Goal: Information Seeking & Learning: Learn about a topic

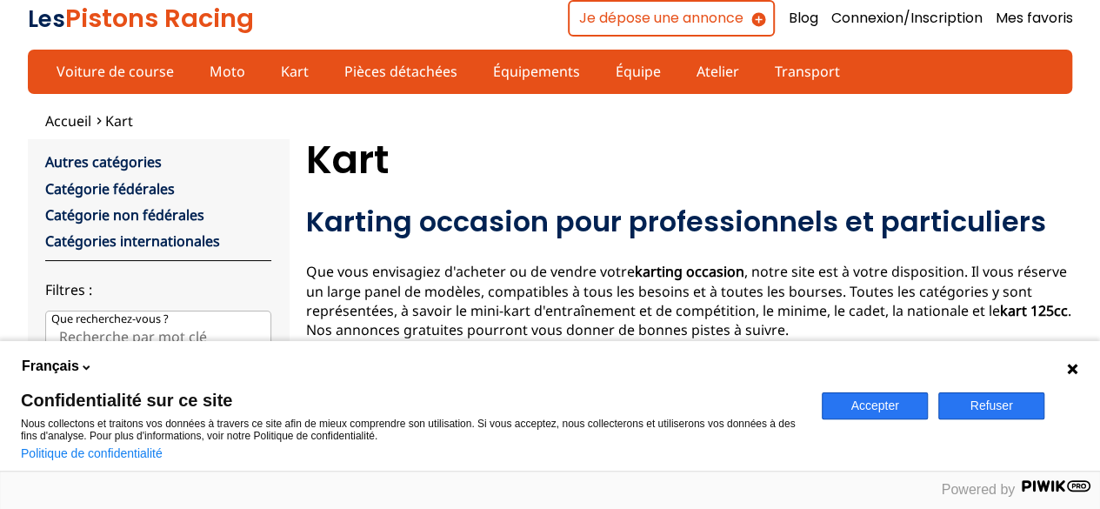
click at [882, 385] on div "Accepter Refuser" at bounding box center [955, 406] width 289 height 130
click at [881, 396] on button "Accepter" at bounding box center [875, 405] width 106 height 27
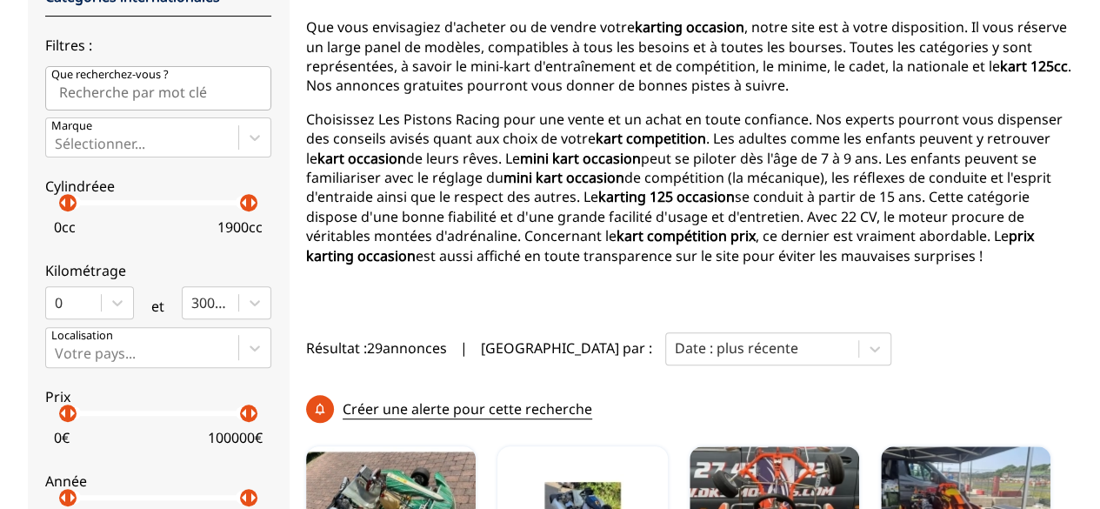
scroll to position [243, 0]
click at [108, 97] on input "Que recherchez-vous ?" at bounding box center [158, 88] width 226 height 43
type input "karting kfs"
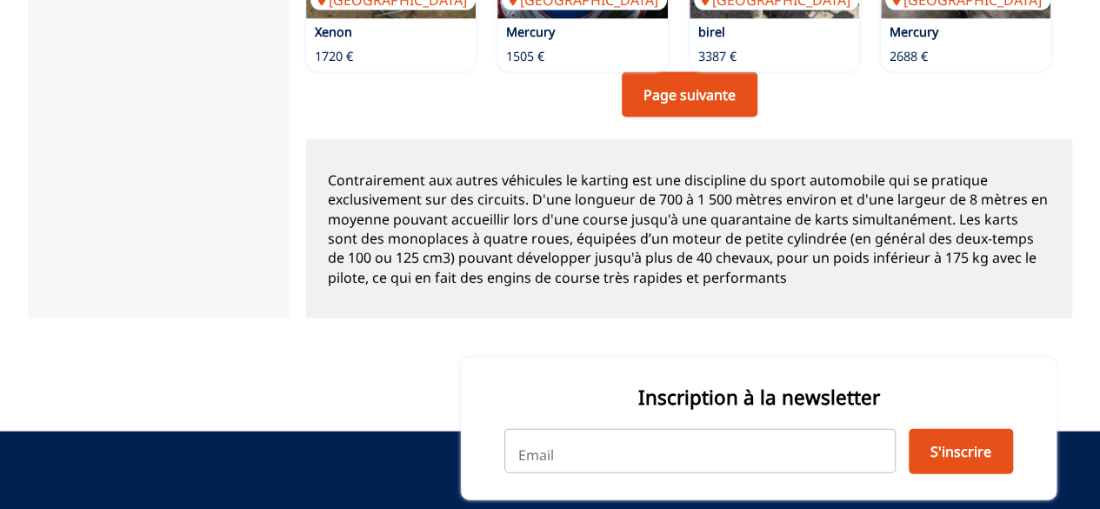
scroll to position [1774, 0]
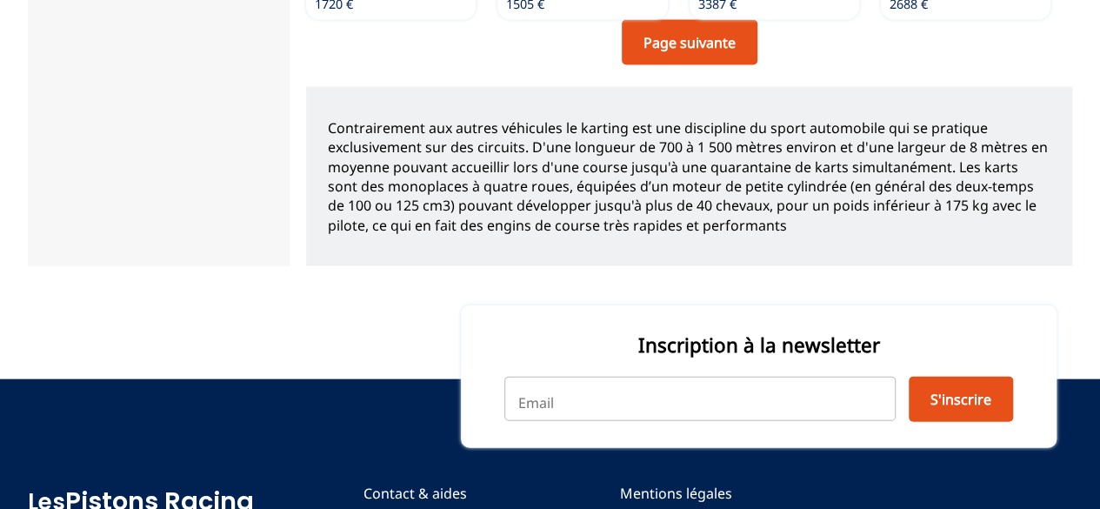
click at [669, 42] on link "Page suivante" at bounding box center [690, 42] width 136 height 45
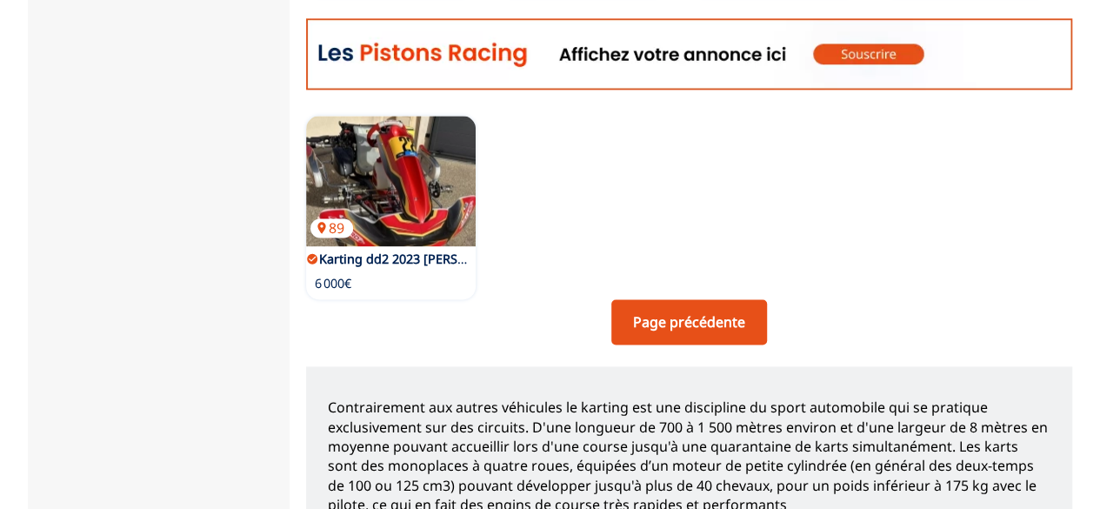
scroll to position [1048, 0]
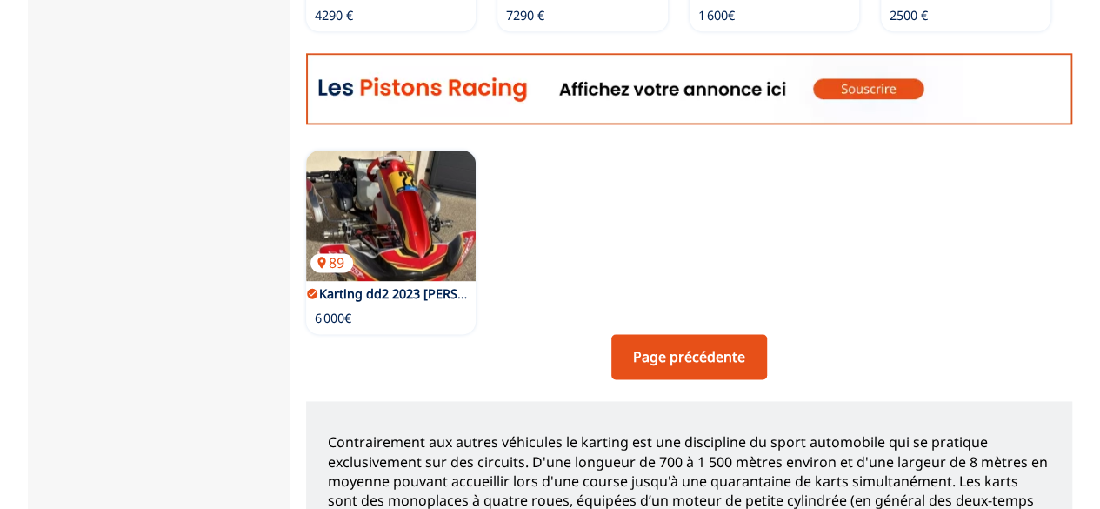
click at [649, 351] on link "Page précédente" at bounding box center [689, 356] width 156 height 45
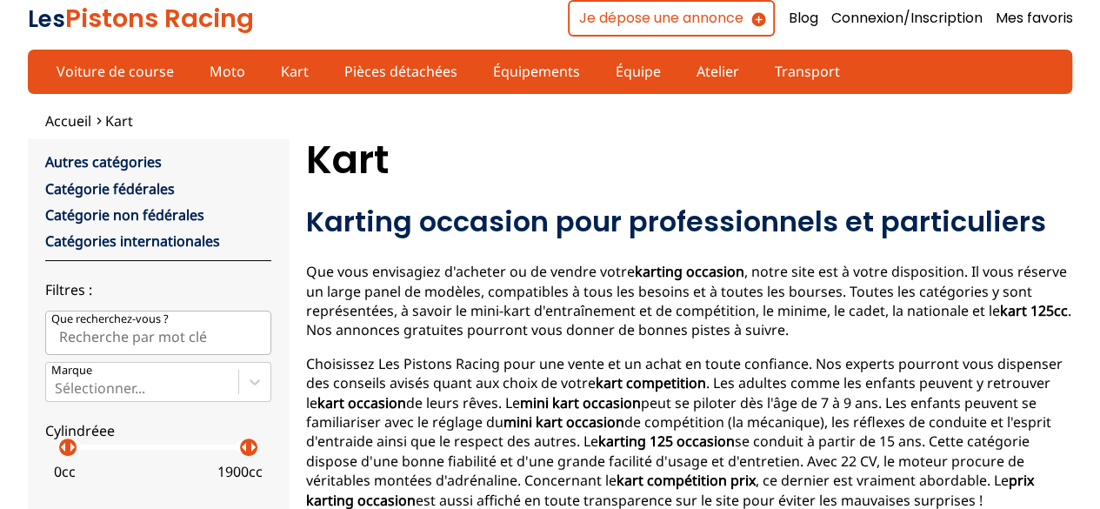
click at [103, 159] on link "Autres catégories" at bounding box center [103, 161] width 116 height 19
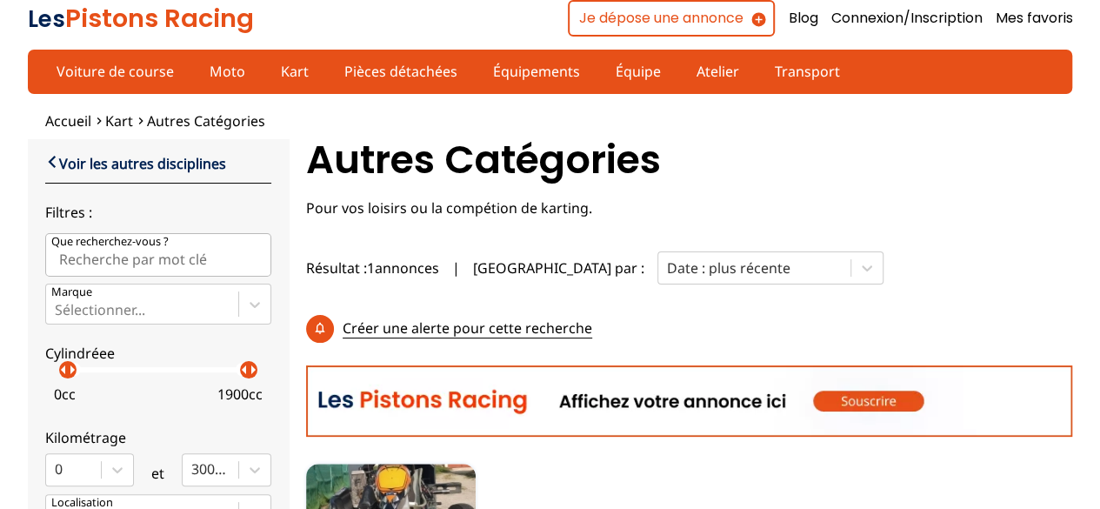
click at [283, 71] on link "Kart" at bounding box center [295, 72] width 50 height 30
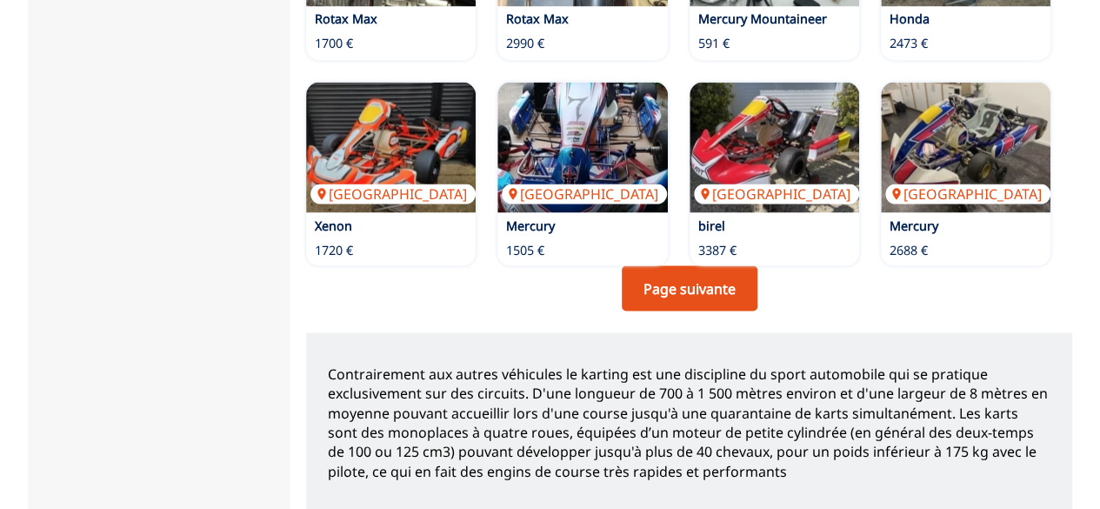
scroll to position [1530, 0]
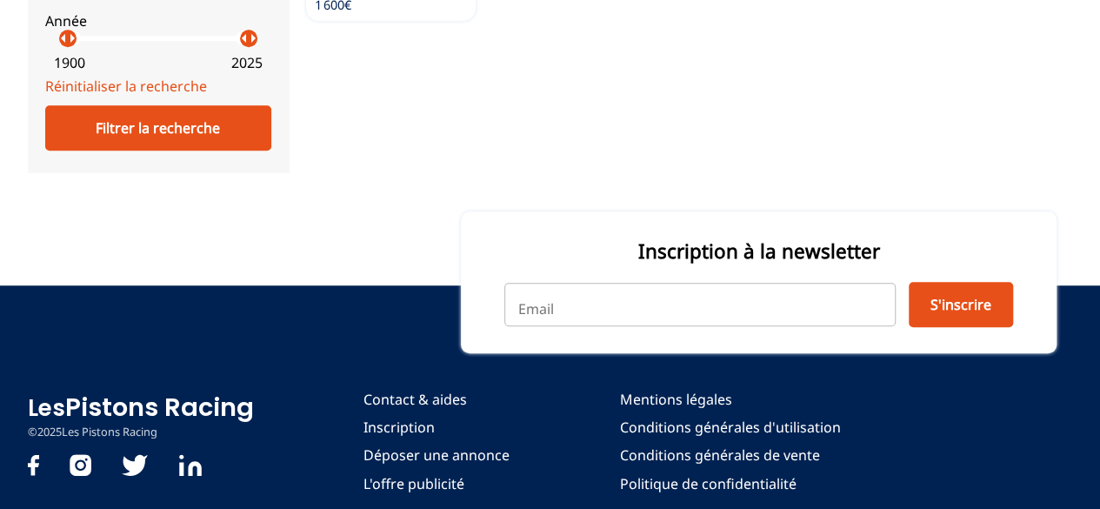
scroll to position [661, 0]
